Goal: Task Accomplishment & Management: Use online tool/utility

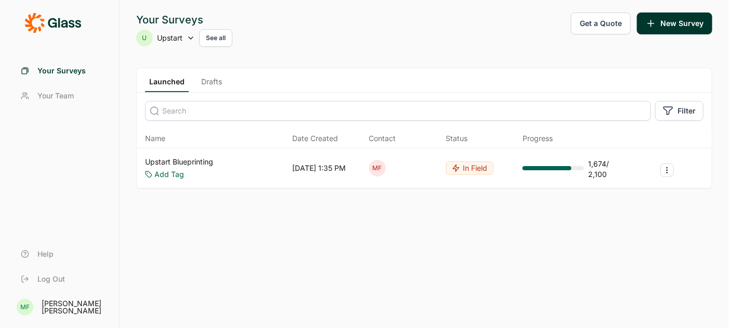
click at [205, 161] on link "Upstart Blueprinting" at bounding box center [179, 162] width 68 height 10
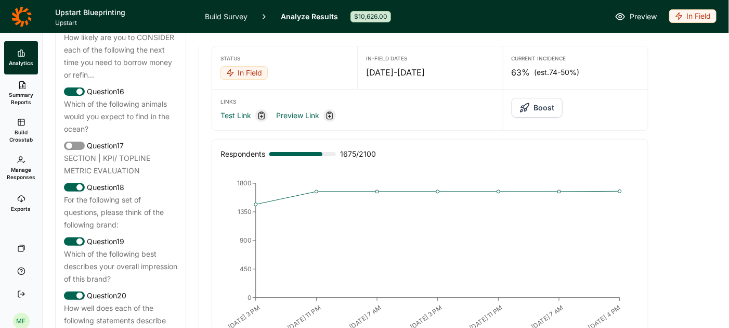
scroll to position [1315, 0]
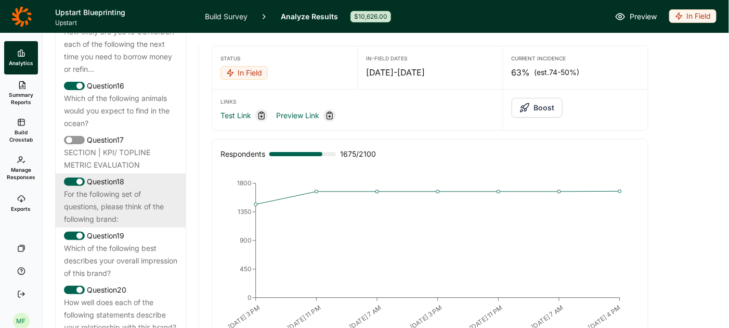
click at [126, 195] on div "For the following set of questions, please think of the following brand:" at bounding box center [120, 206] width 113 height 37
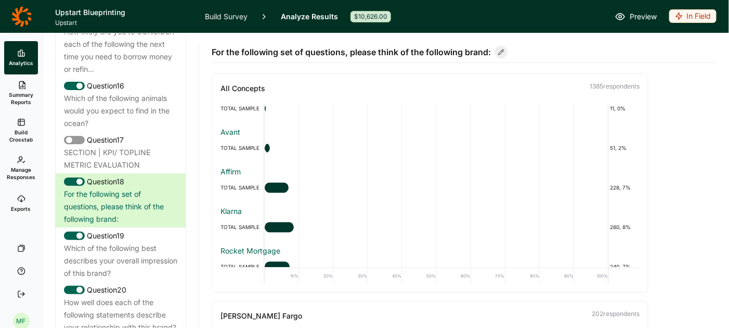
scroll to position [784, 0]
